Goal: Transaction & Acquisition: Purchase product/service

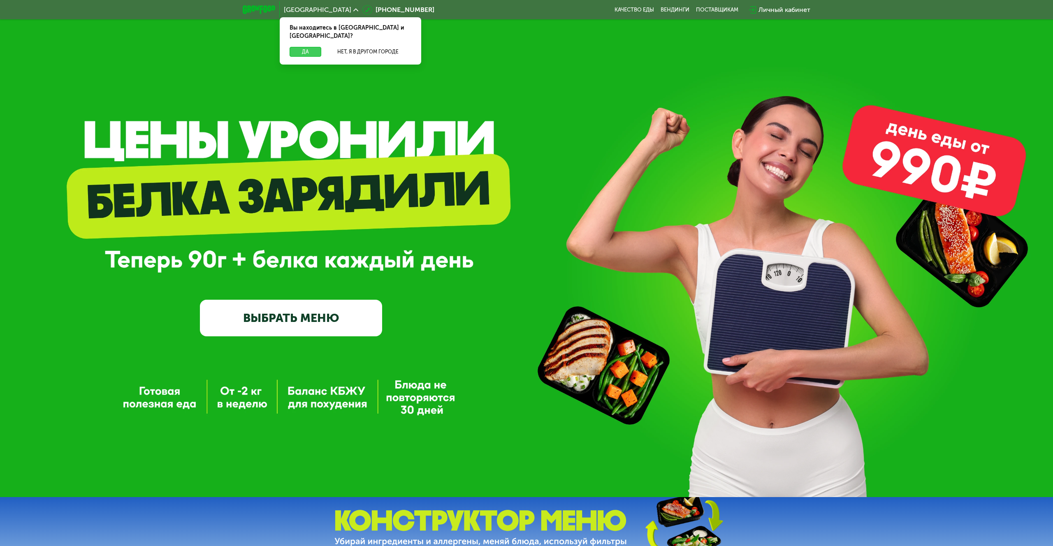
click at [302, 47] on button "Да" at bounding box center [306, 52] width 32 height 10
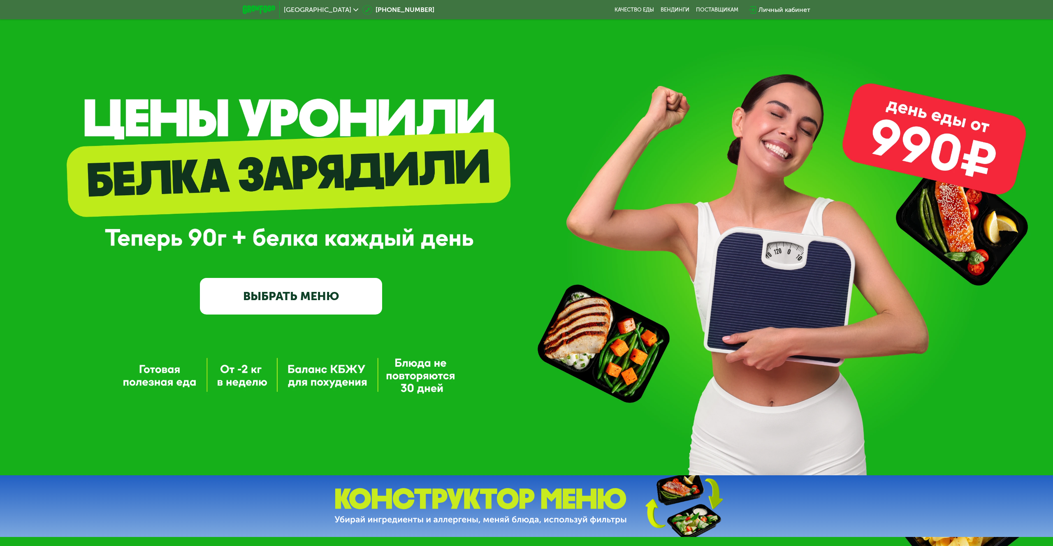
scroll to position [27, 0]
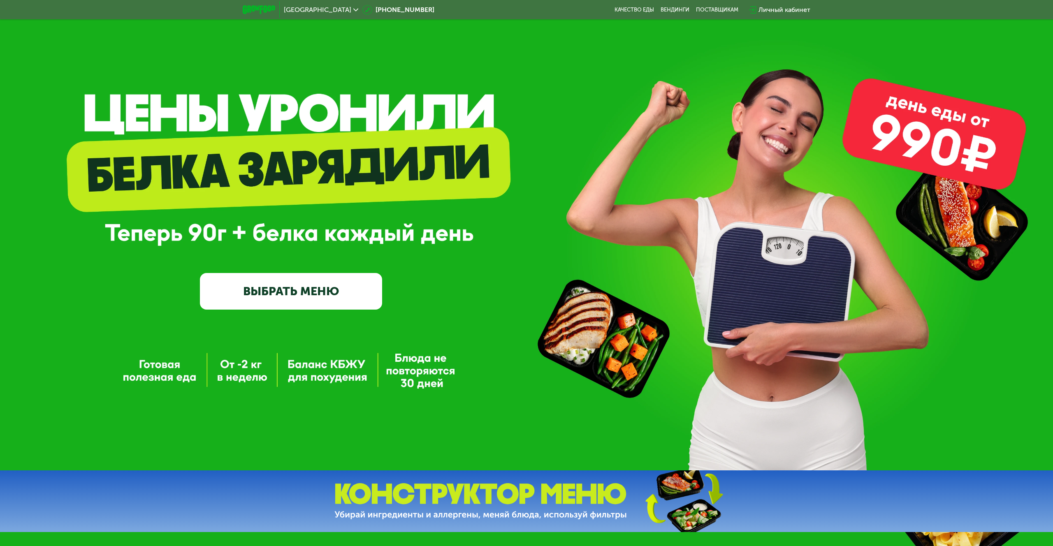
click at [285, 297] on link "ВЫБРАТЬ МЕНЮ" at bounding box center [291, 291] width 182 height 37
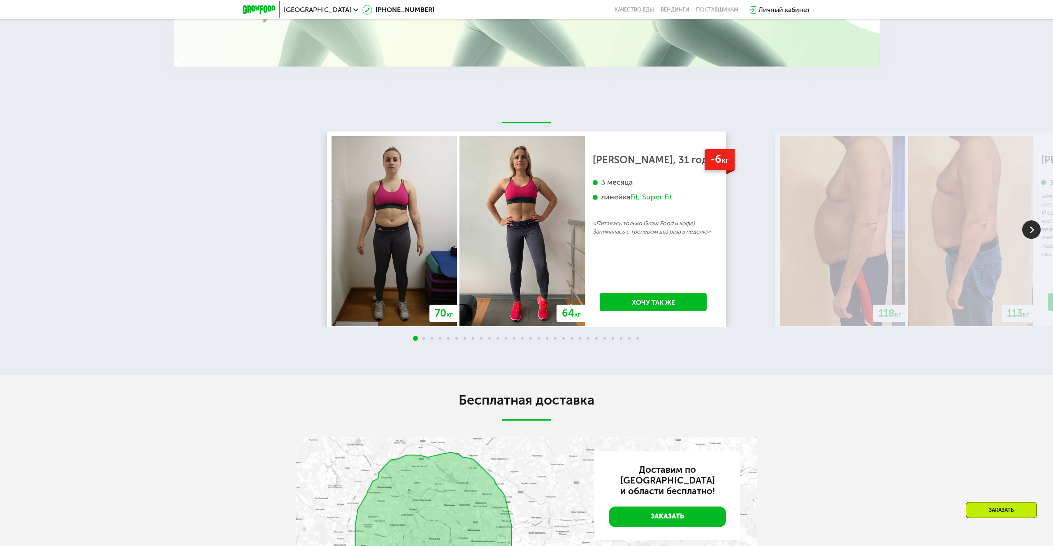
scroll to position [1280, 0]
click at [1036, 234] on img at bounding box center [1031, 230] width 19 height 19
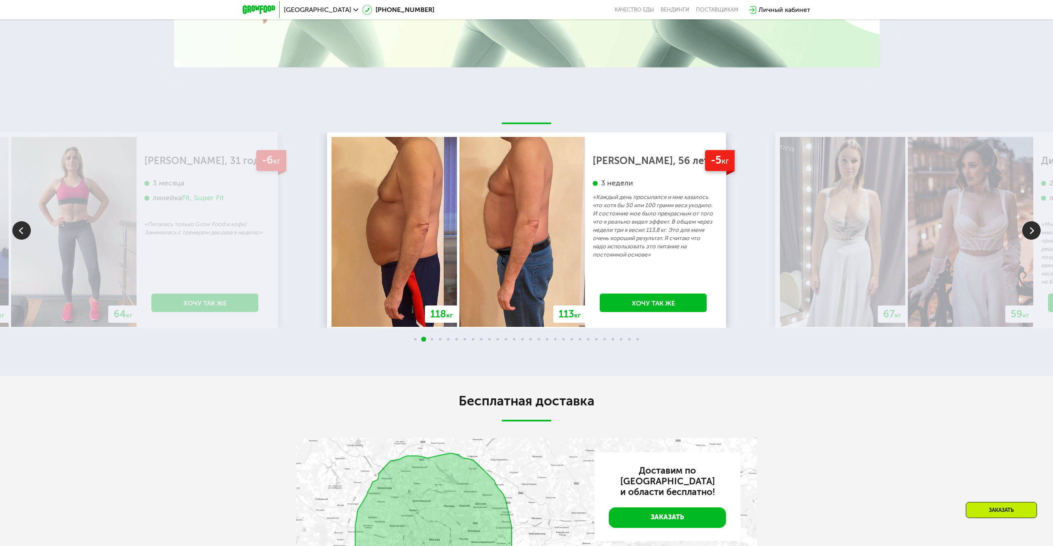
click at [1036, 231] on img at bounding box center [1031, 230] width 19 height 19
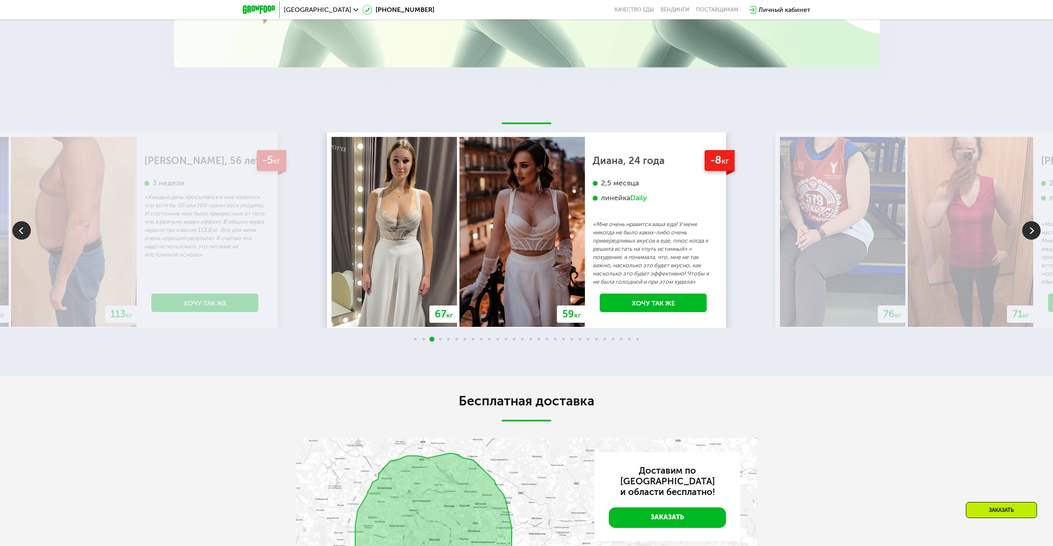
click at [1036, 231] on img at bounding box center [1031, 230] width 19 height 19
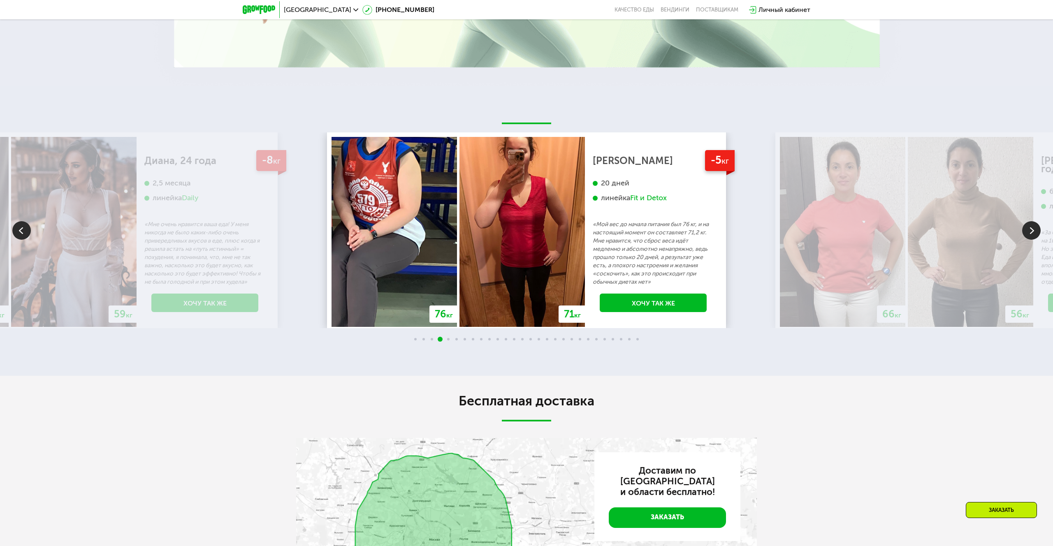
click at [1036, 231] on img at bounding box center [1031, 230] width 19 height 19
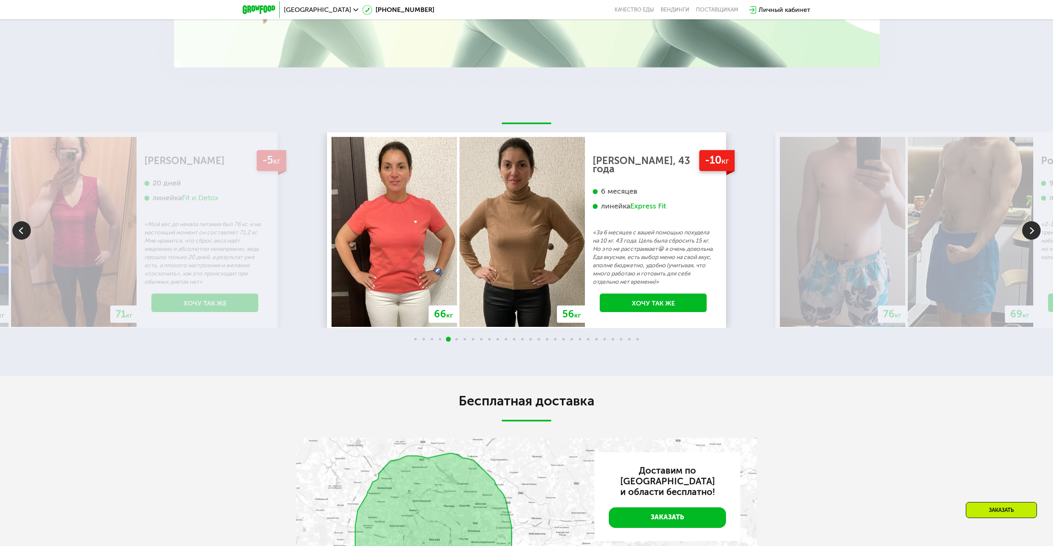
click at [1036, 231] on img at bounding box center [1031, 230] width 19 height 19
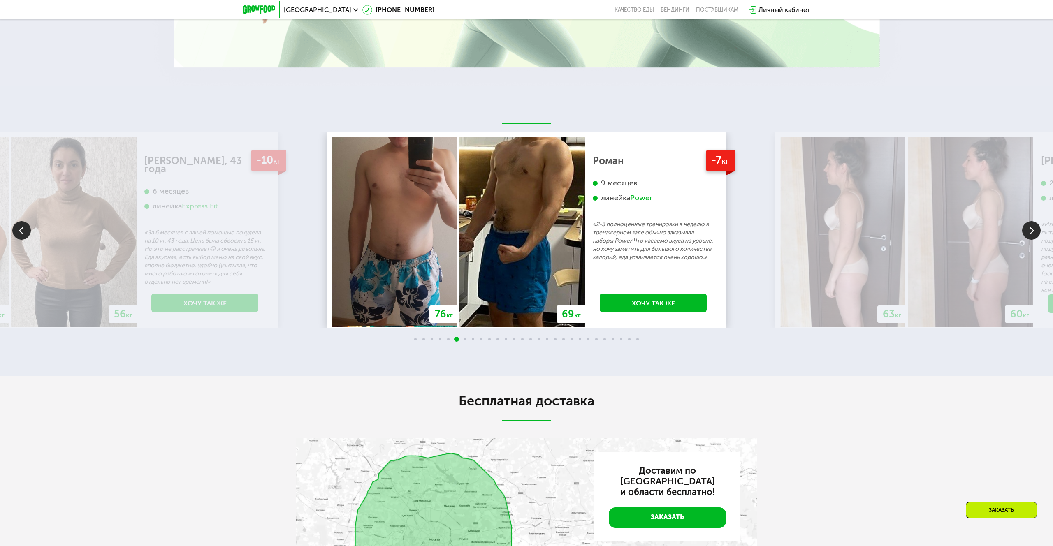
click at [1036, 231] on img at bounding box center [1031, 230] width 19 height 19
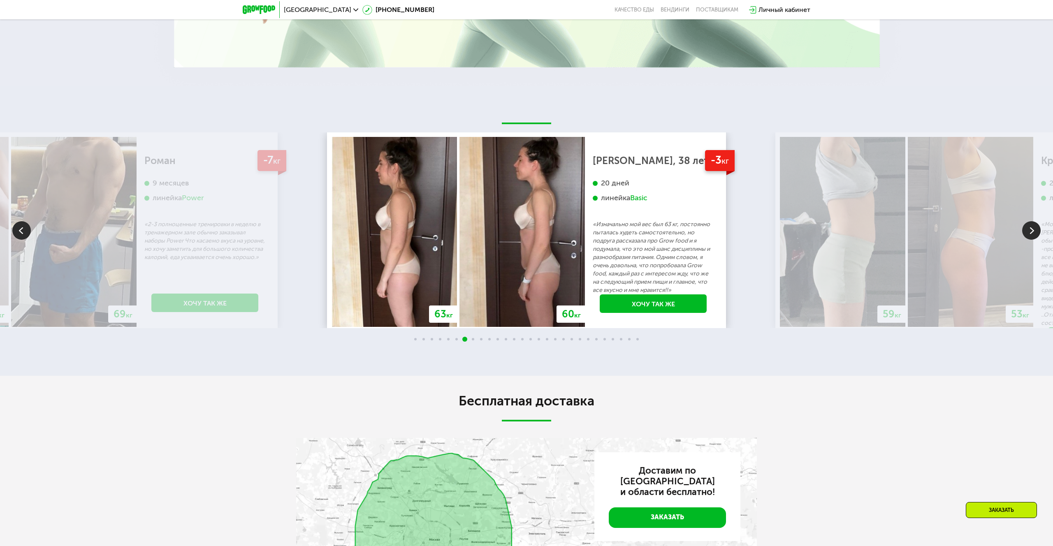
click at [1036, 231] on img at bounding box center [1031, 230] width 19 height 19
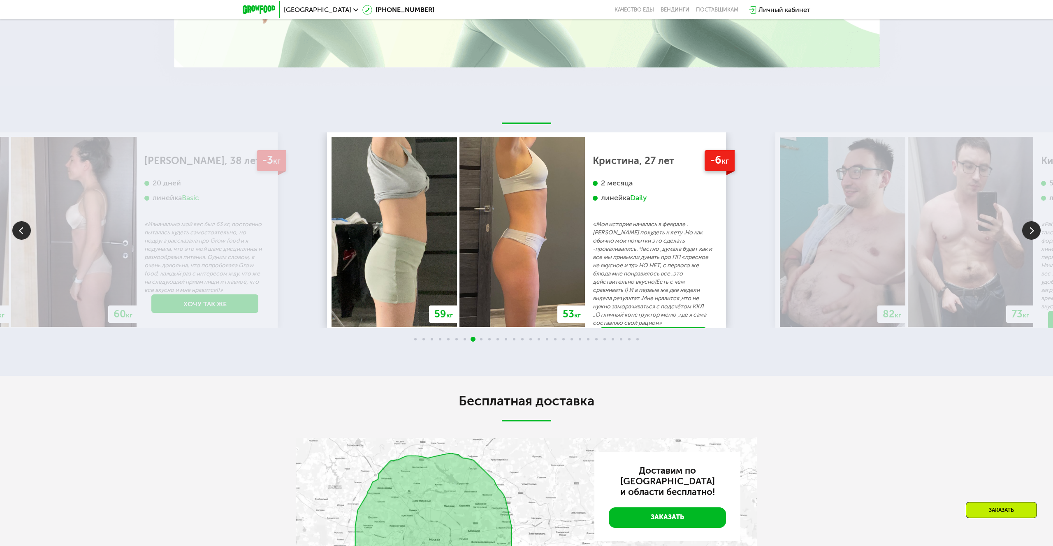
click at [1036, 231] on img at bounding box center [1031, 230] width 19 height 19
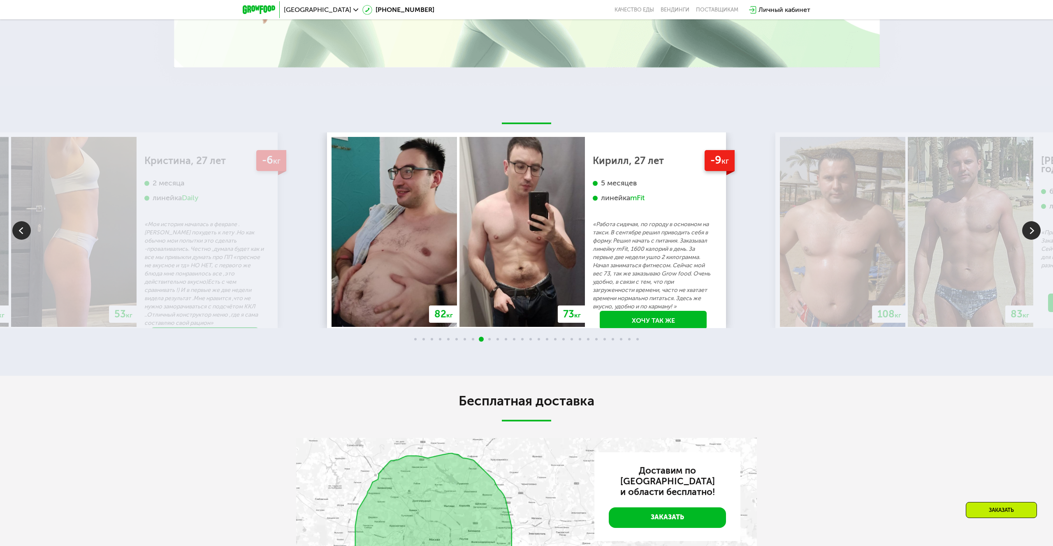
click at [1036, 231] on img at bounding box center [1031, 230] width 19 height 19
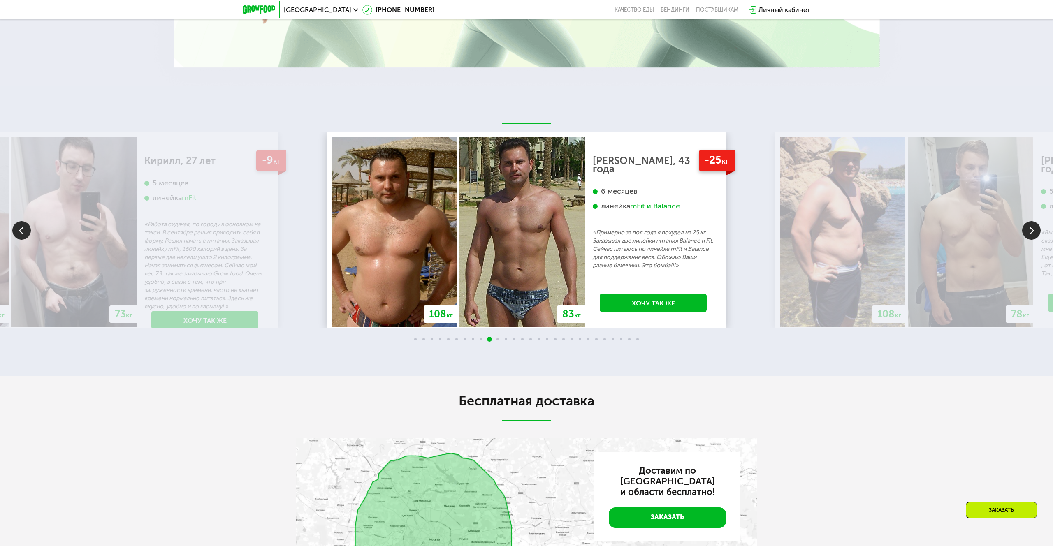
click at [1036, 231] on img at bounding box center [1031, 230] width 19 height 19
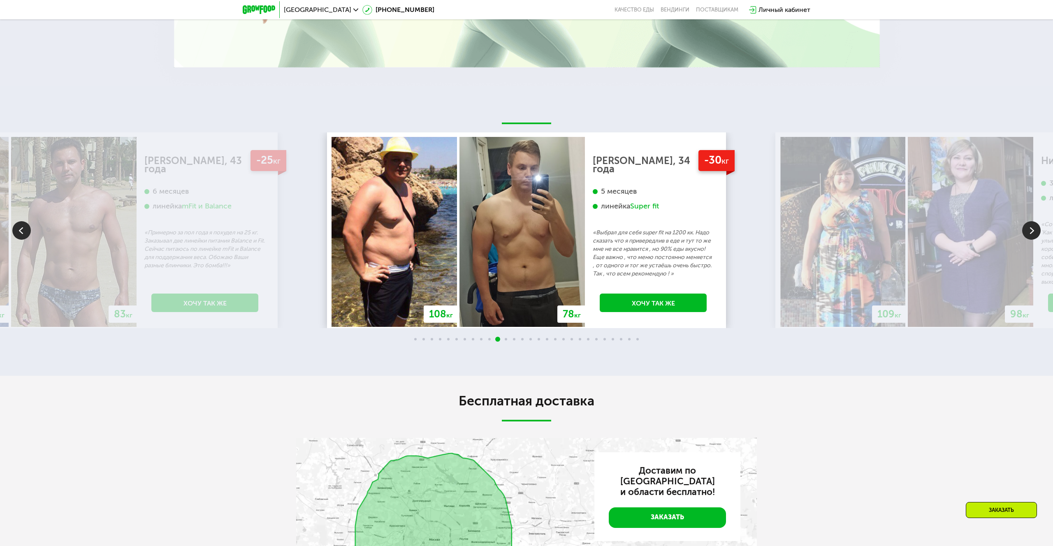
click at [1036, 231] on img at bounding box center [1031, 230] width 19 height 19
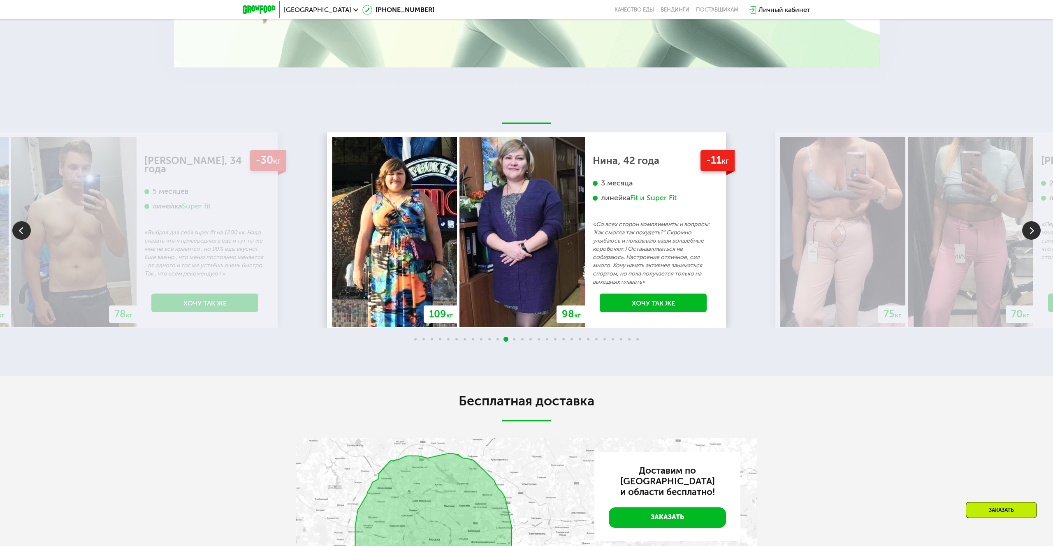
click at [1036, 231] on img at bounding box center [1031, 230] width 19 height 19
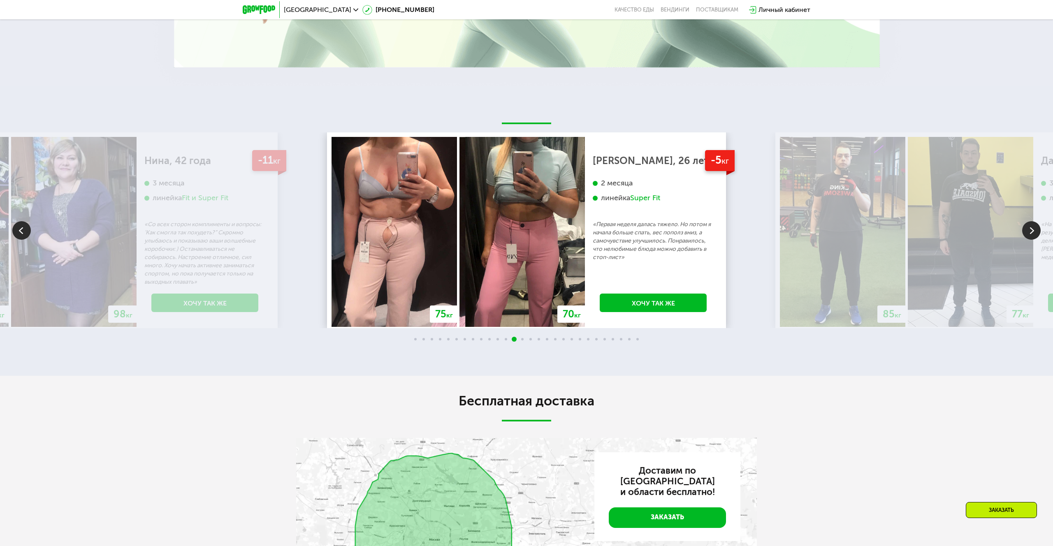
click at [1036, 231] on img at bounding box center [1031, 230] width 19 height 19
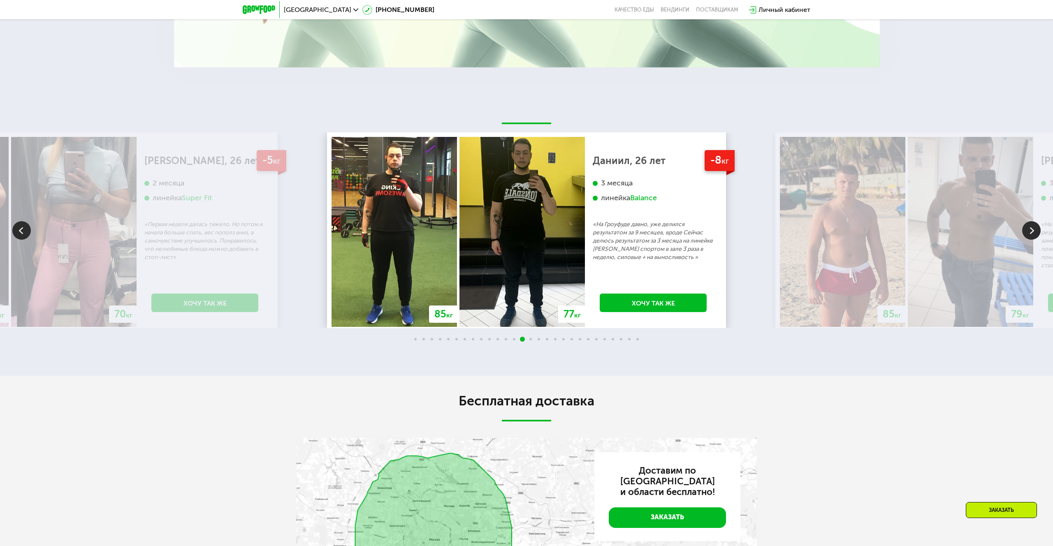
click at [1036, 231] on img at bounding box center [1031, 230] width 19 height 19
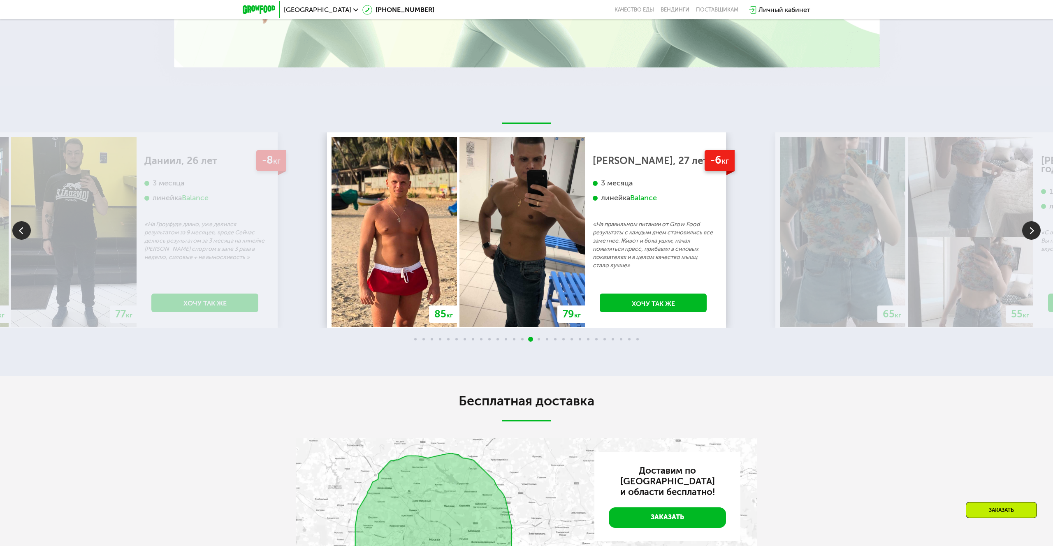
click at [1036, 231] on img at bounding box center [1031, 230] width 19 height 19
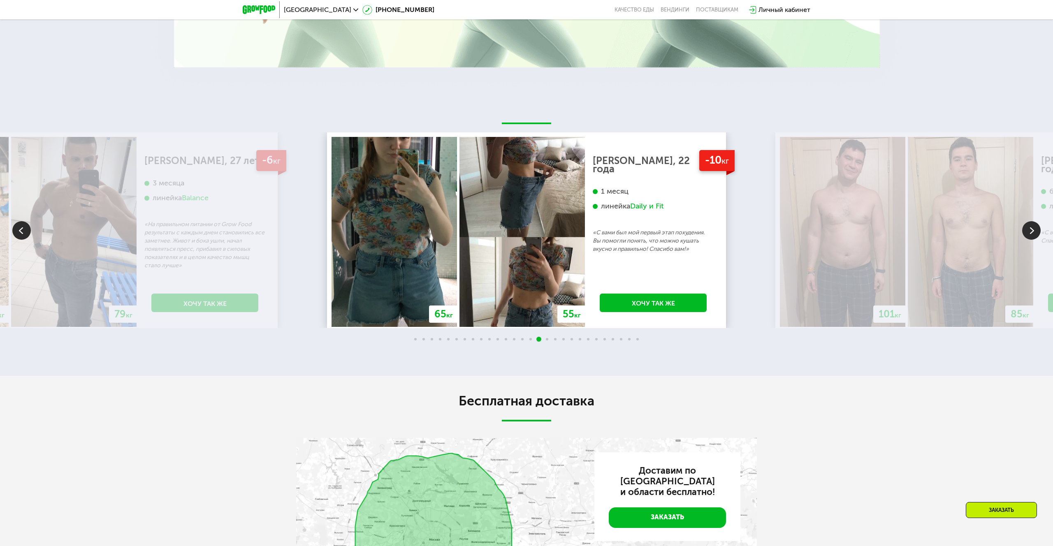
click at [1036, 231] on img at bounding box center [1031, 230] width 19 height 19
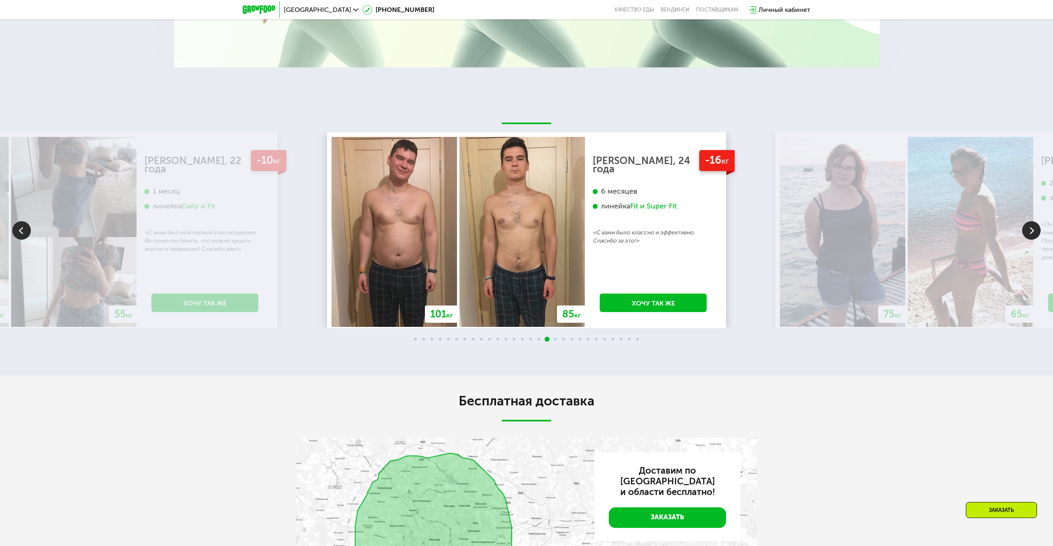
click at [1036, 231] on img at bounding box center [1031, 230] width 19 height 19
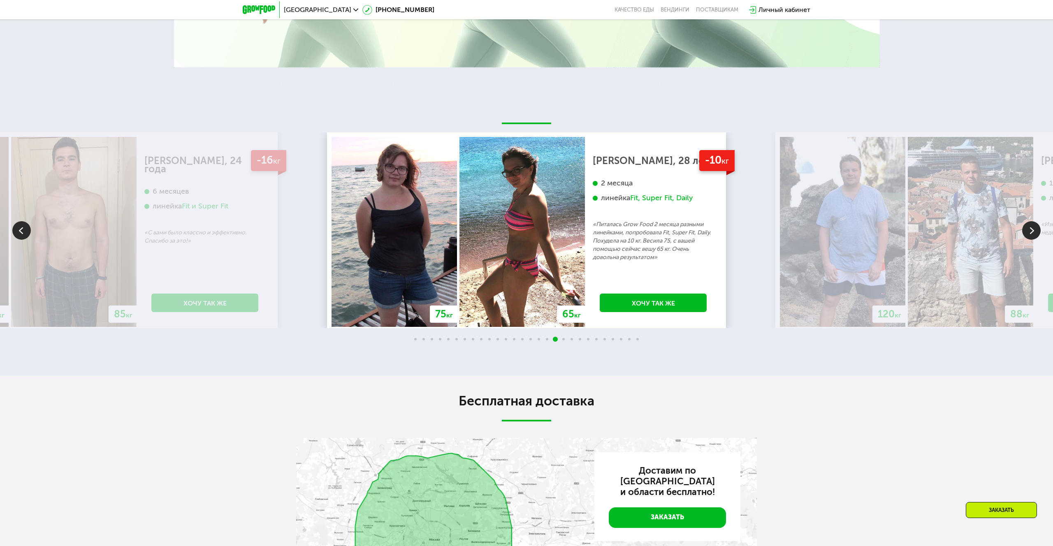
click at [1036, 231] on img at bounding box center [1031, 230] width 19 height 19
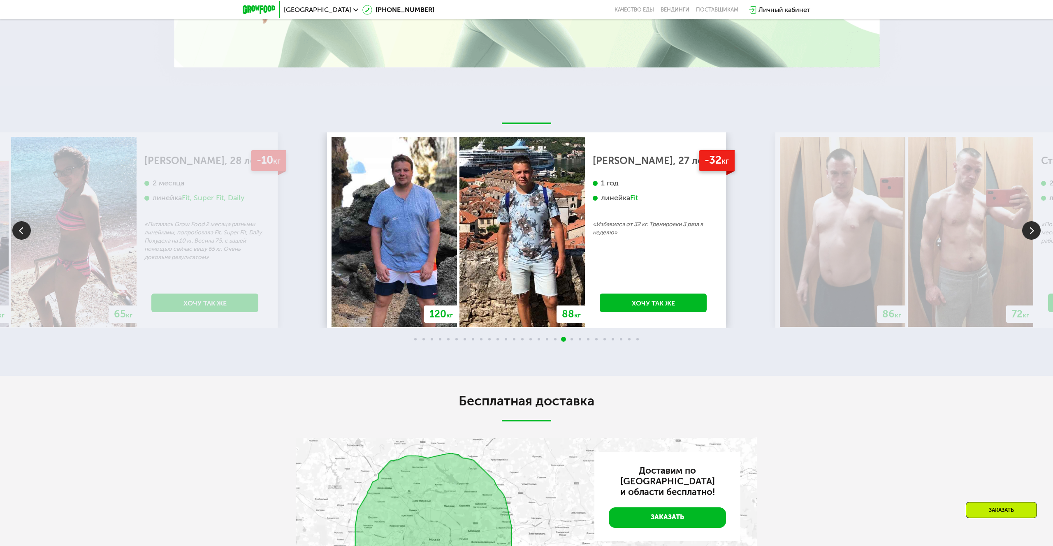
click at [1036, 231] on img at bounding box center [1031, 230] width 19 height 19
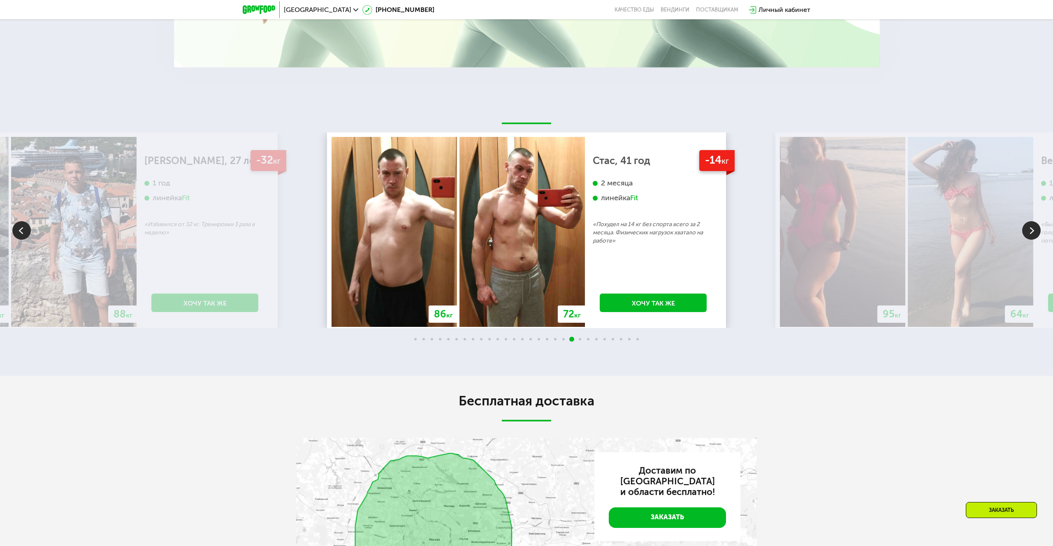
click at [1036, 231] on img at bounding box center [1031, 230] width 19 height 19
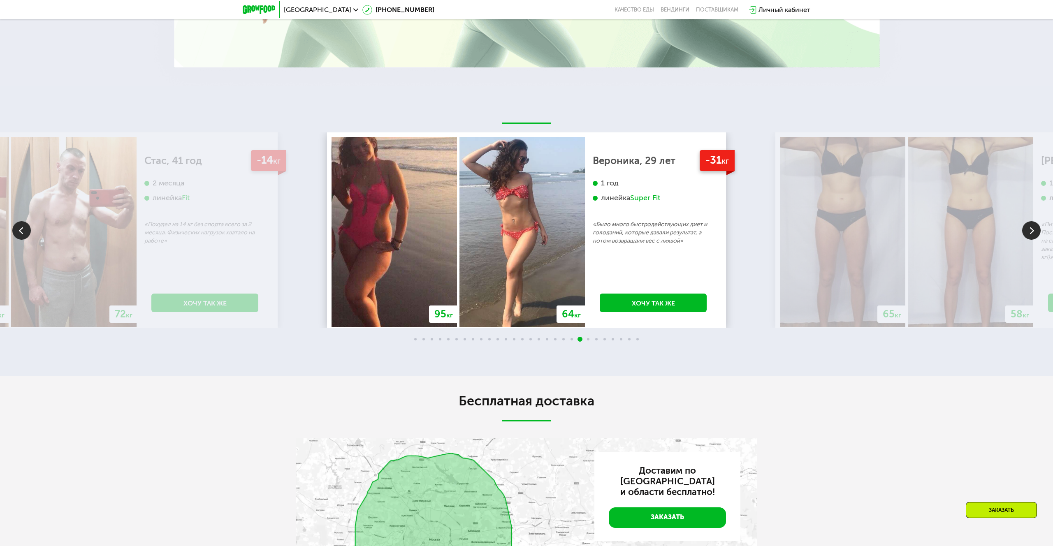
click at [1036, 231] on img at bounding box center [1031, 230] width 19 height 19
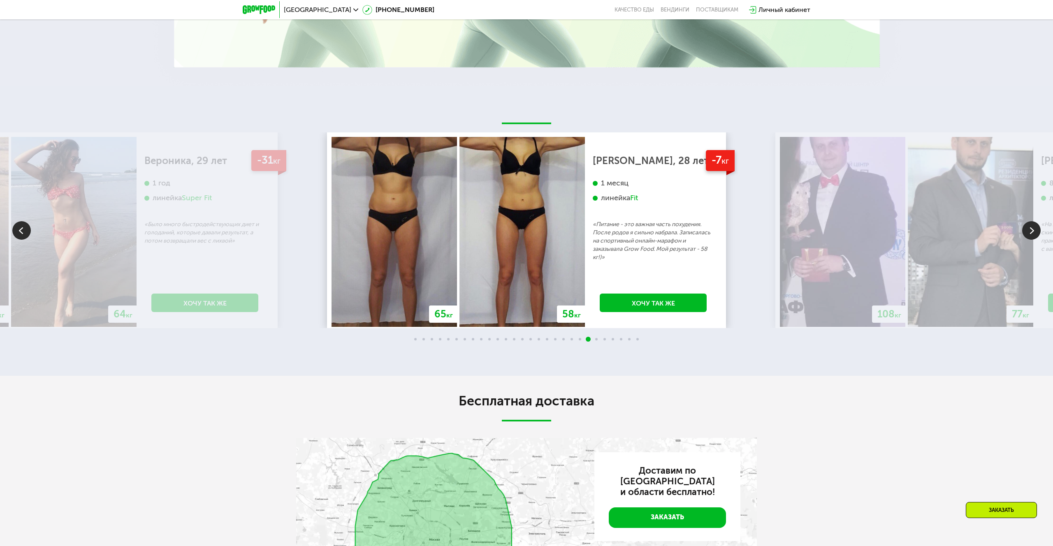
click at [1036, 231] on img at bounding box center [1031, 230] width 19 height 19
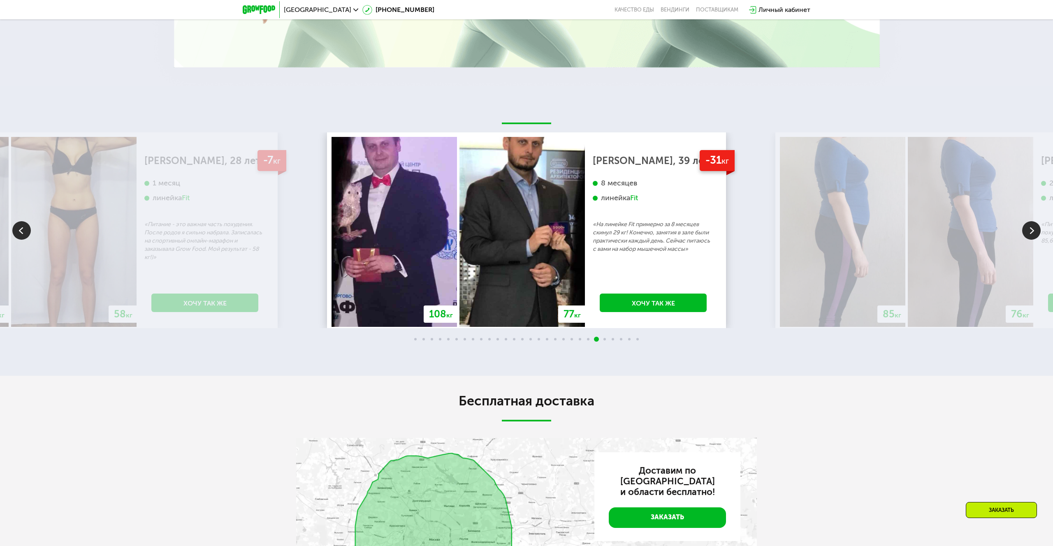
click at [1036, 231] on img at bounding box center [1031, 230] width 19 height 19
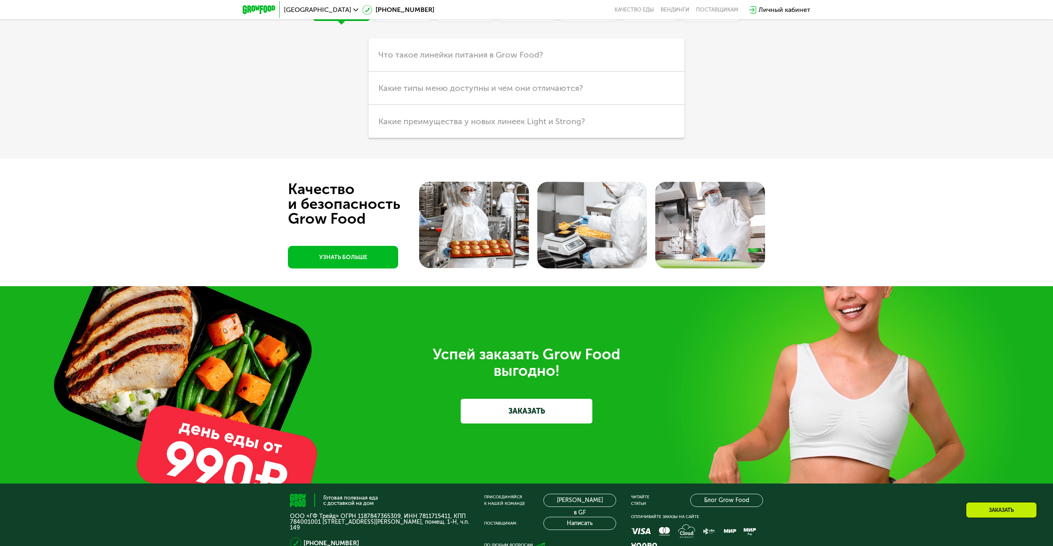
scroll to position [2206, 0]
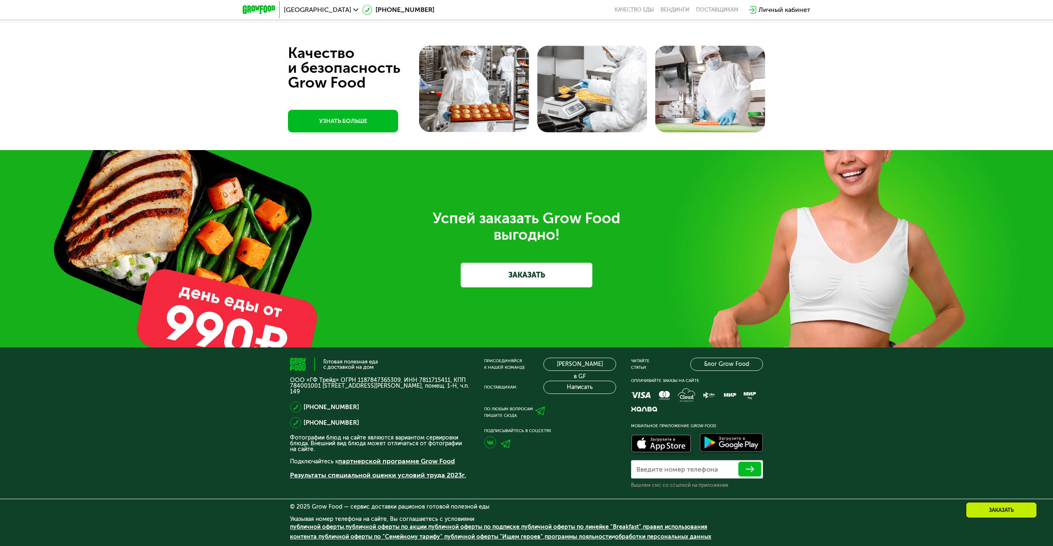
click at [553, 276] on link "ЗАКАЗАТЬ" at bounding box center [527, 275] width 132 height 25
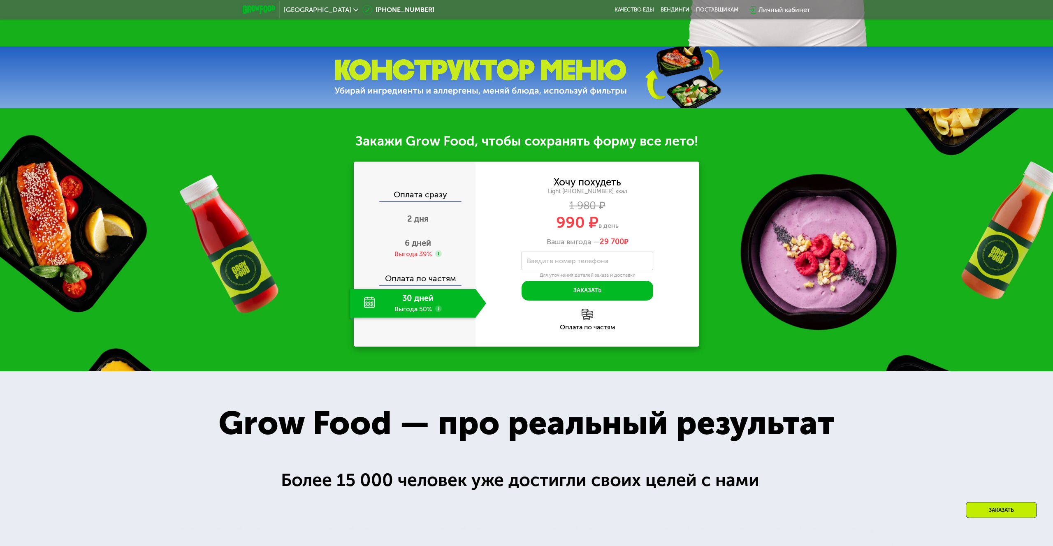
scroll to position [446, 0]
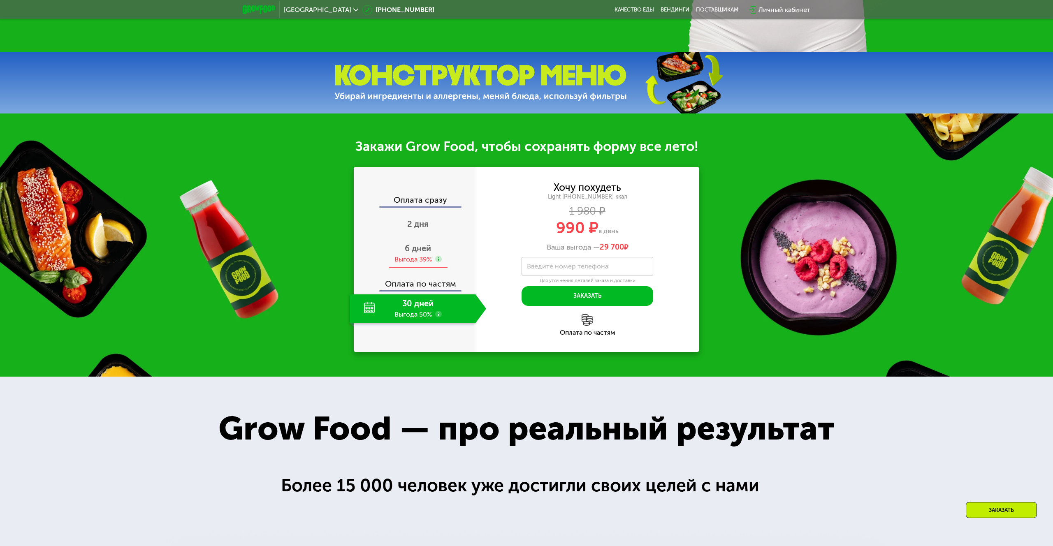
click at [418, 255] on div "Выгода 39%" at bounding box center [413, 259] width 37 height 9
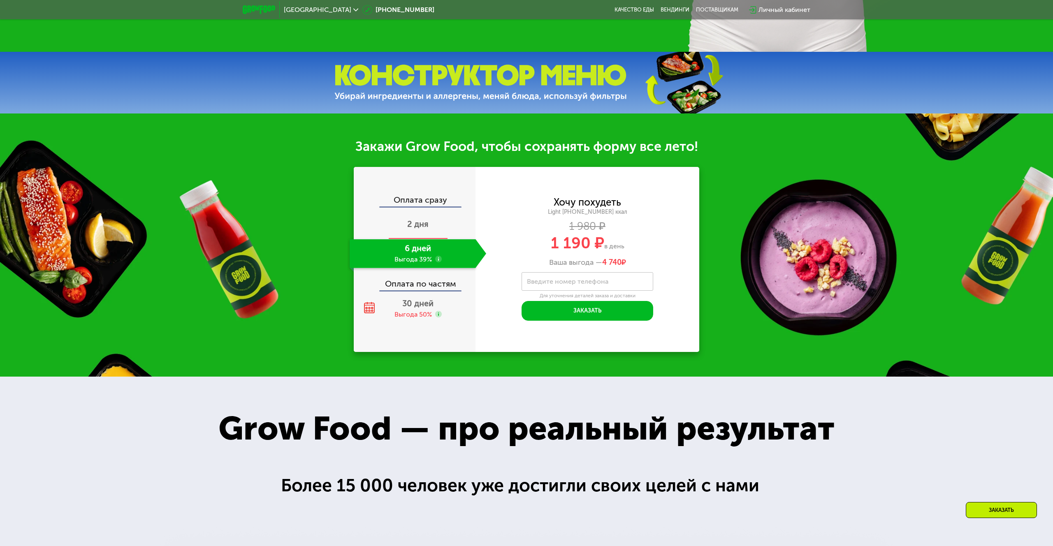
click at [415, 221] on span "2 дня" at bounding box center [417, 224] width 21 height 10
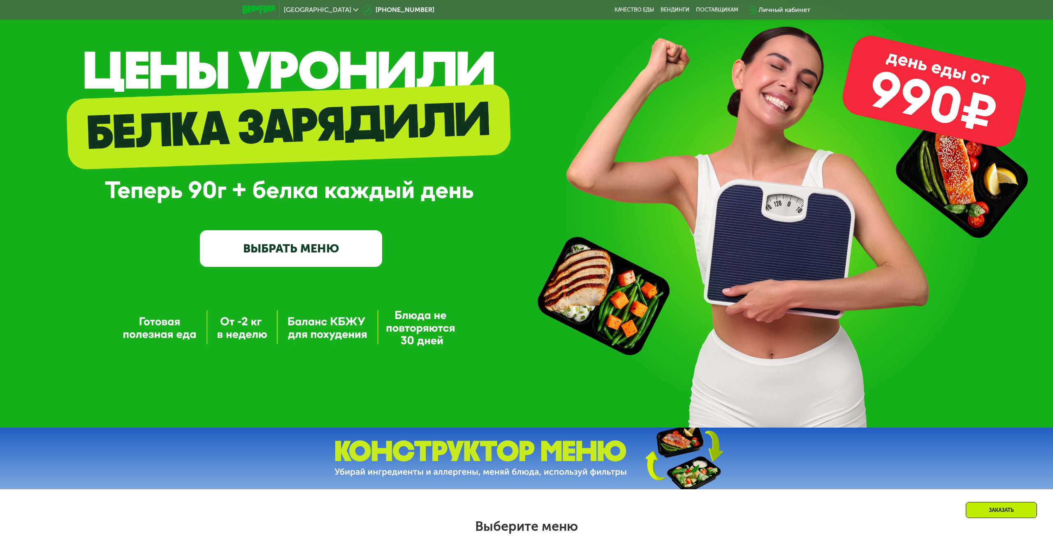
scroll to position [13, 0]
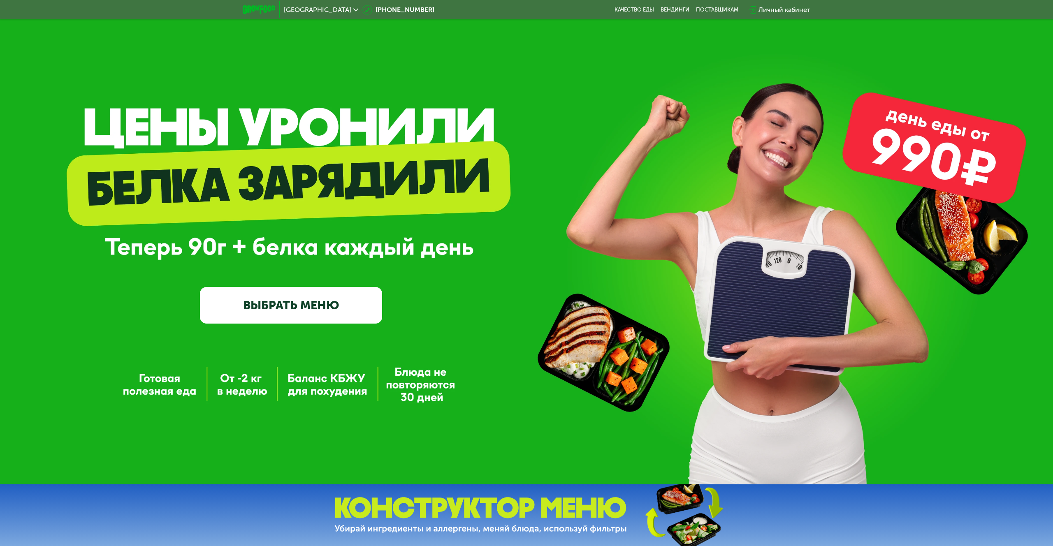
click at [342, 298] on link "ВЫБРАТЬ МЕНЮ" at bounding box center [291, 305] width 182 height 37
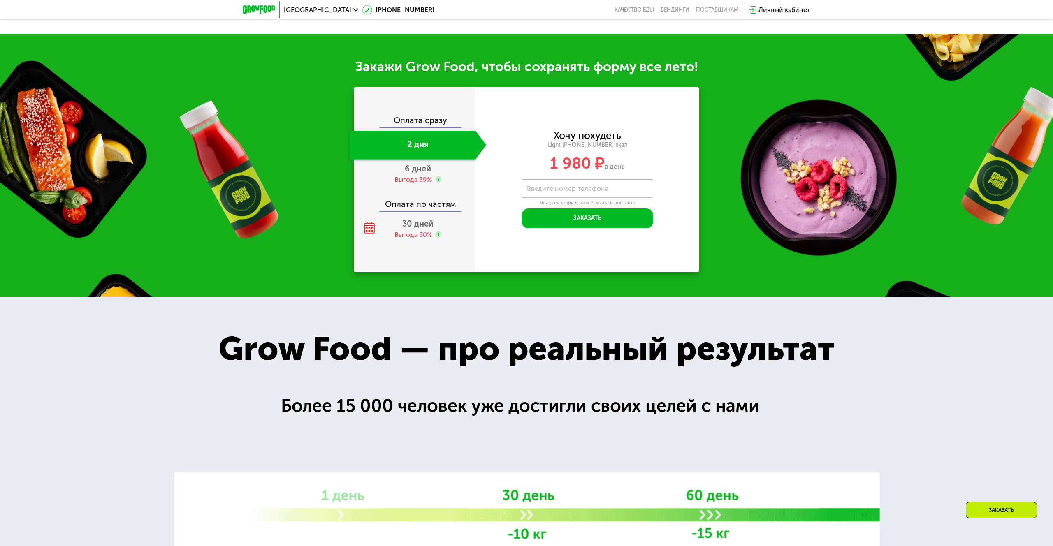
scroll to position [947, 0]
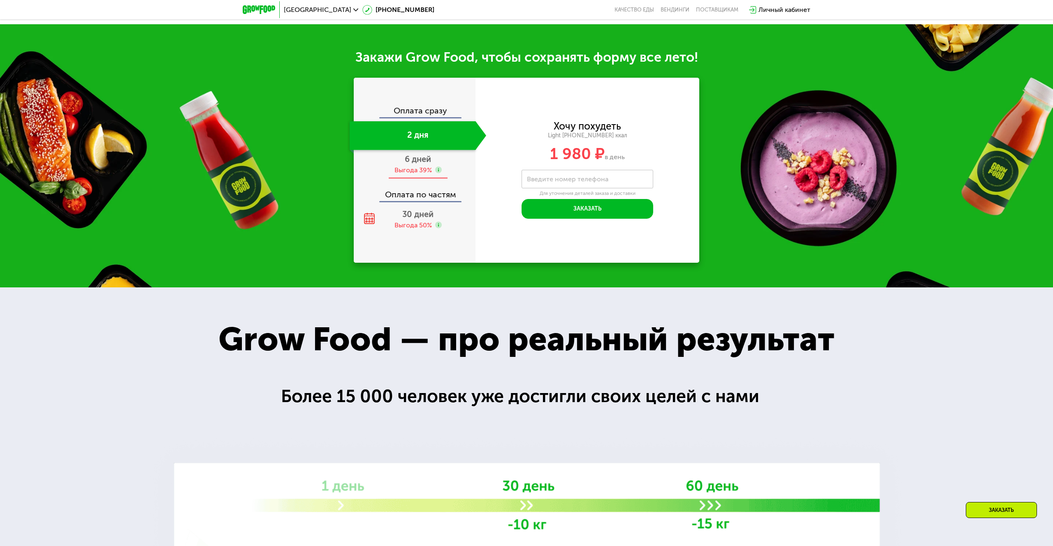
click at [426, 164] on span "6 дней" at bounding box center [418, 159] width 26 height 10
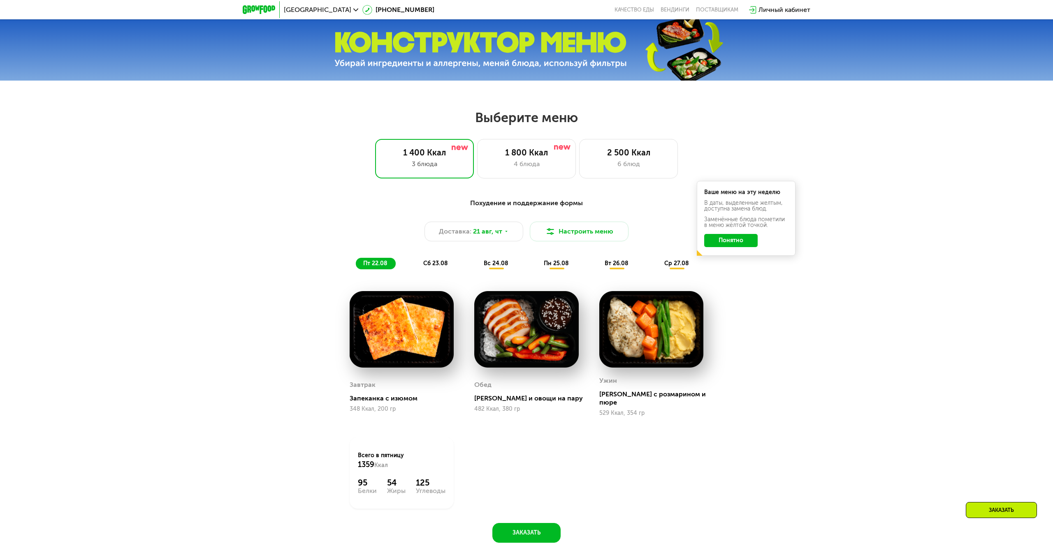
scroll to position [475, 0]
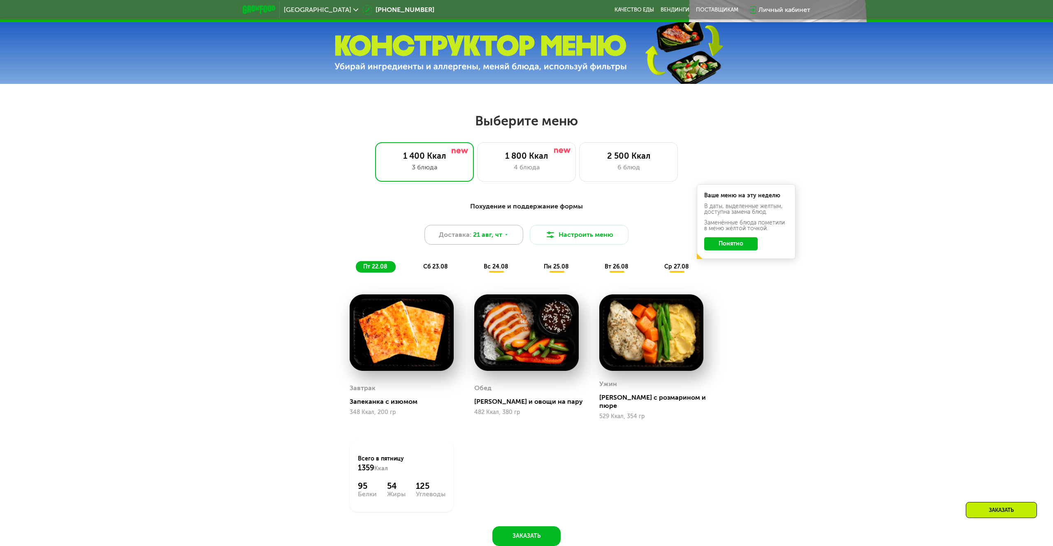
click at [467, 233] on span "Доставка:" at bounding box center [455, 235] width 32 height 10
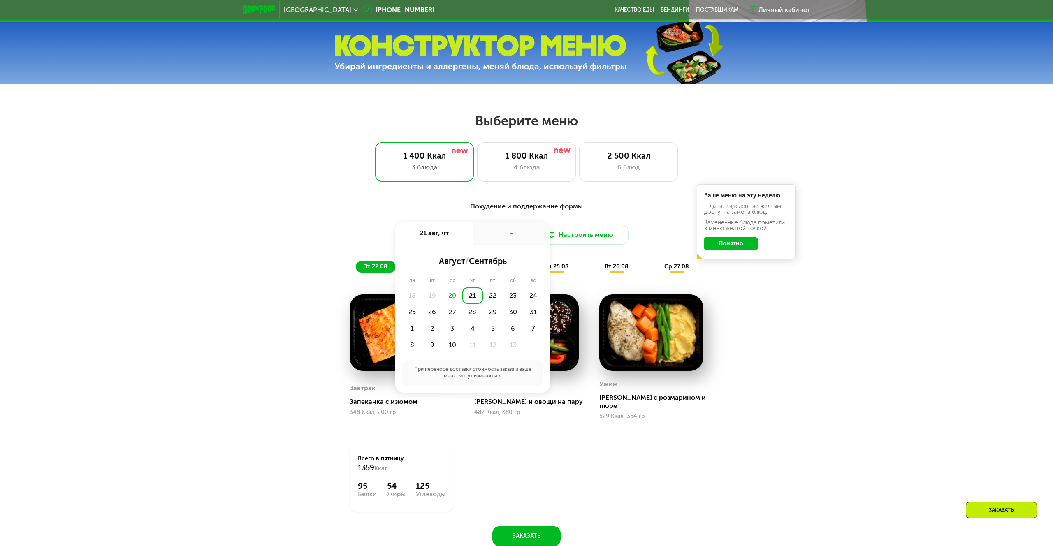
click at [453, 297] on div "20" at bounding box center [452, 296] width 20 height 16
click at [777, 324] on div "Похудение и поддержание формы Доставка: [DATE] авг, чт - август / сентябрь пн в…" at bounding box center [526, 372] width 507 height 350
